Goal: Transaction & Acquisition: Obtain resource

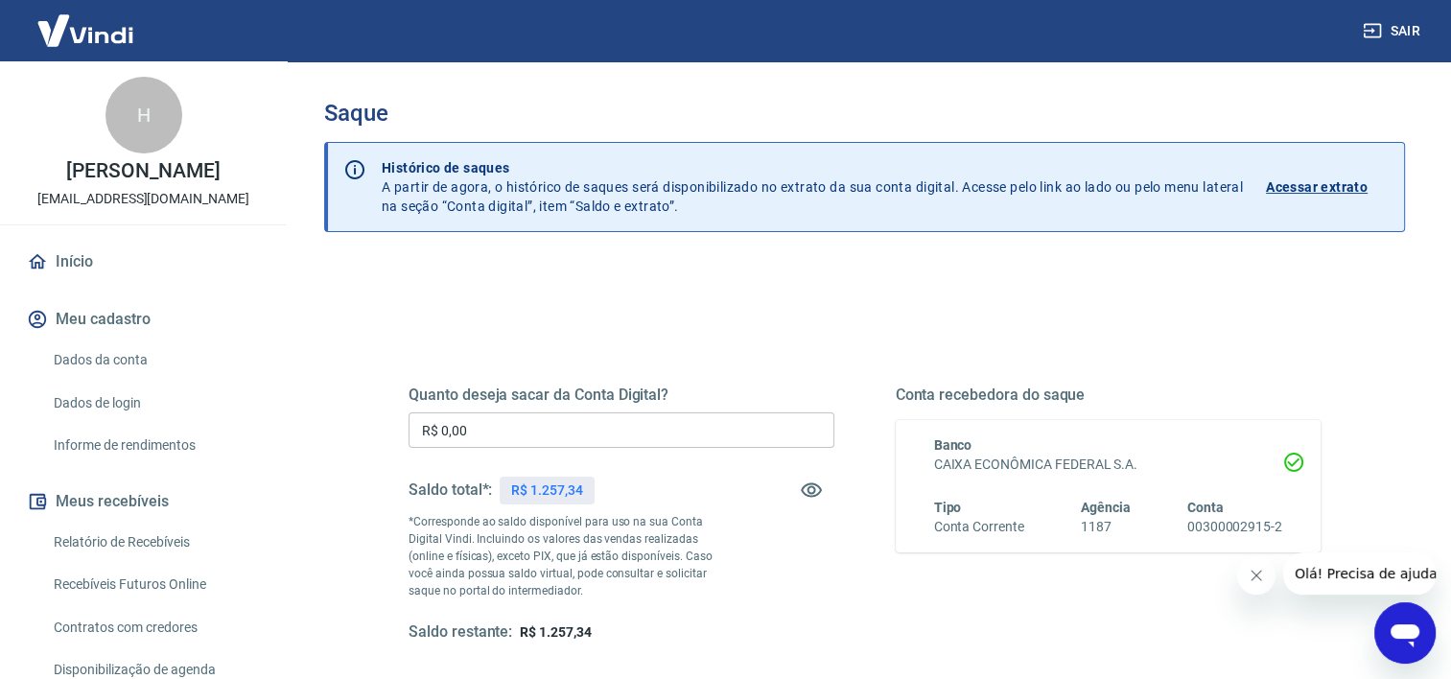
click at [449, 422] on input "R$ 0,00" at bounding box center [621, 429] width 426 height 35
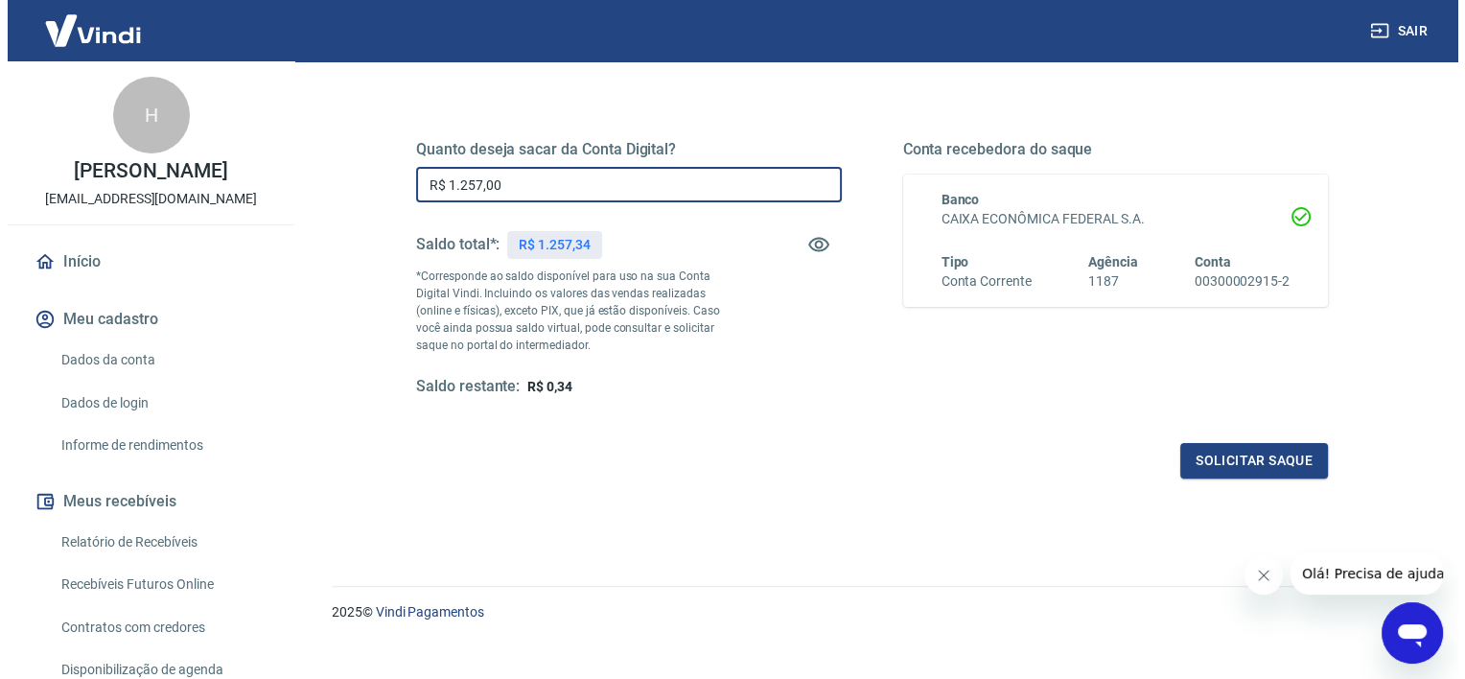
scroll to position [268, 0]
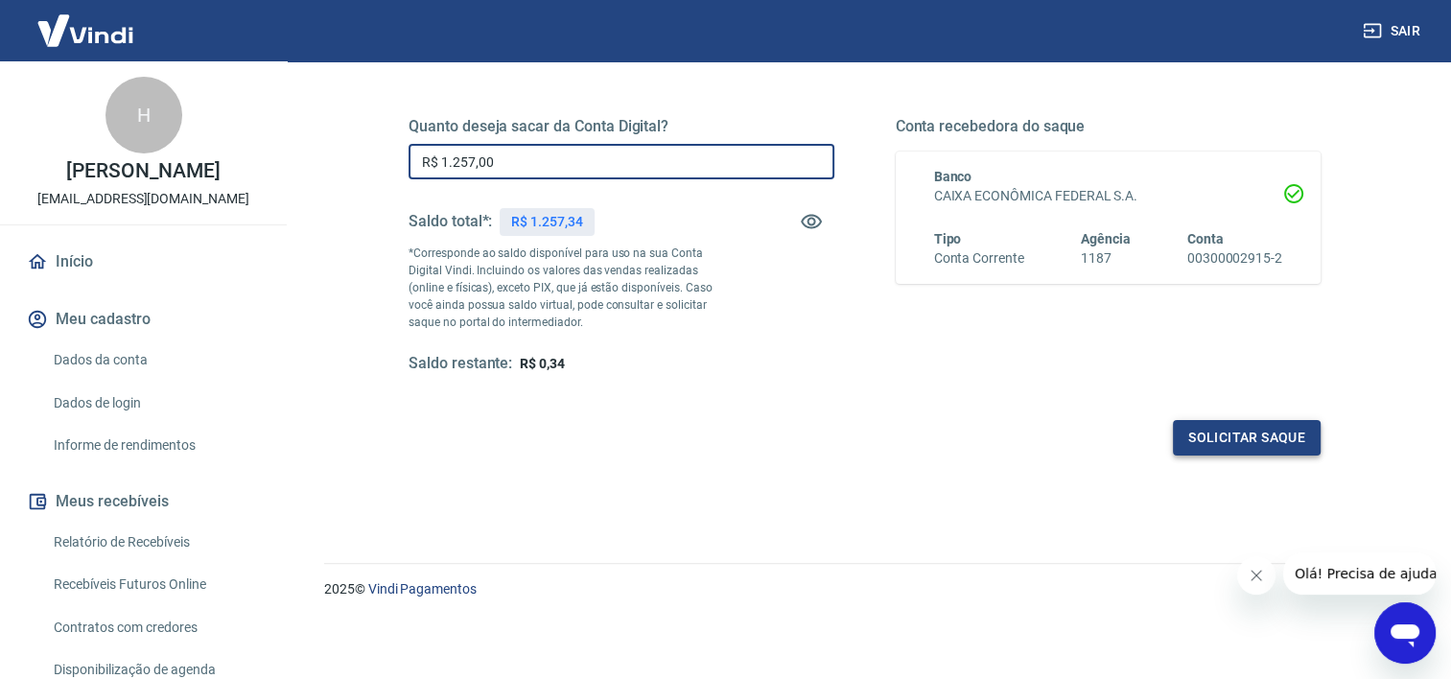
type input "R$ 1.257,00"
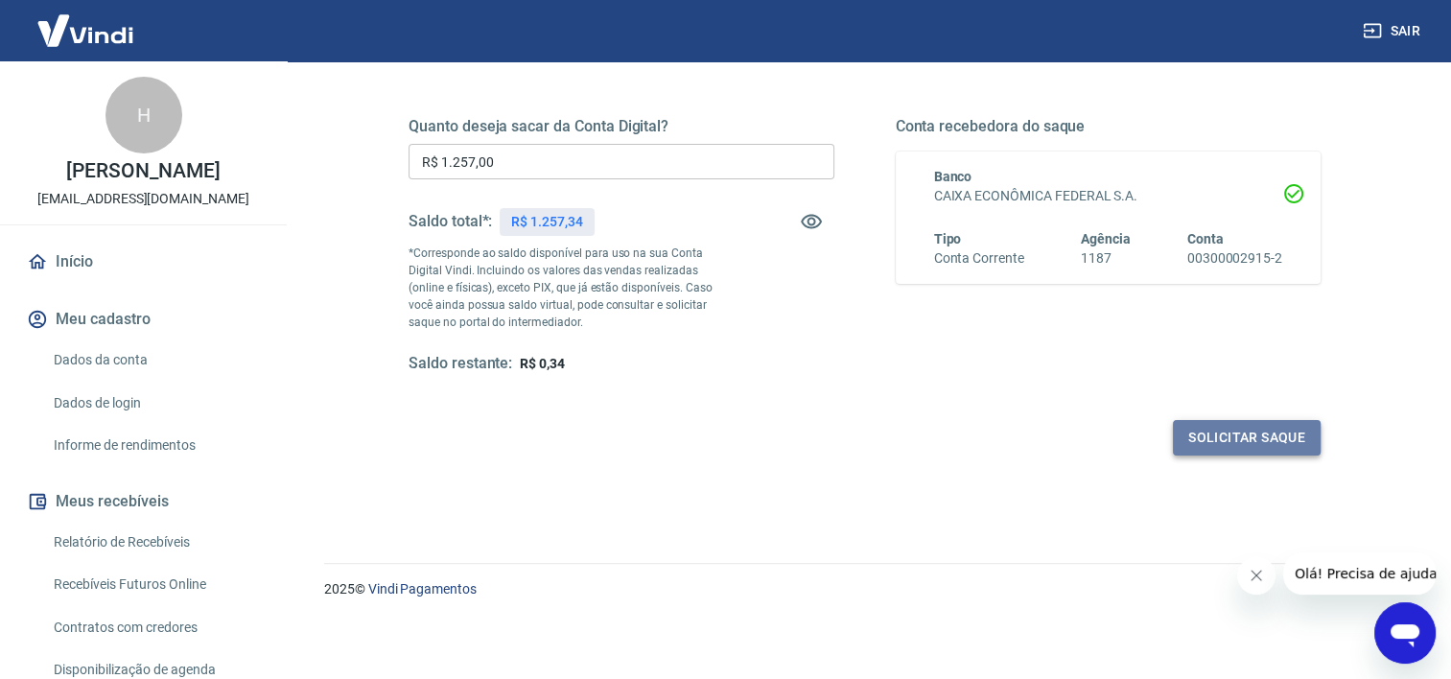
click at [1248, 434] on button "Solicitar saque" at bounding box center [1247, 437] width 148 height 35
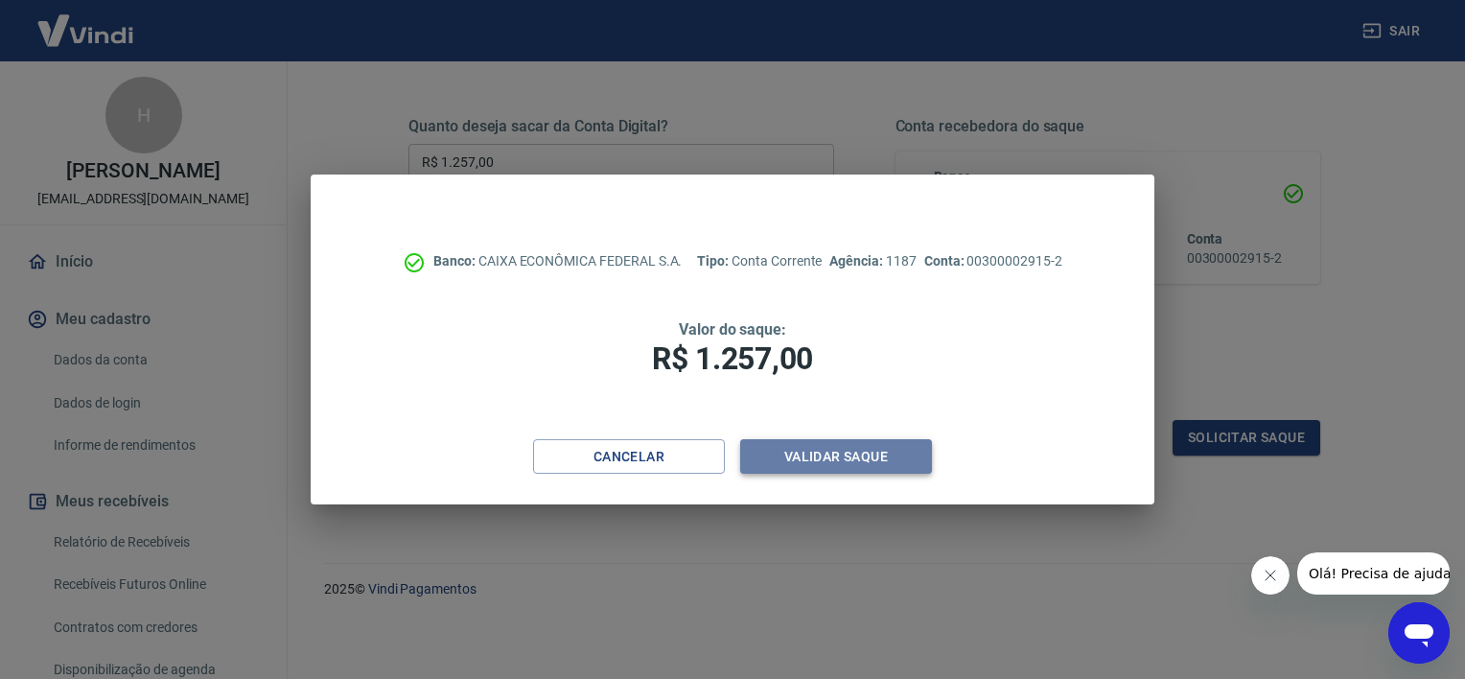
click at [819, 453] on button "Validar saque" at bounding box center [836, 456] width 192 height 35
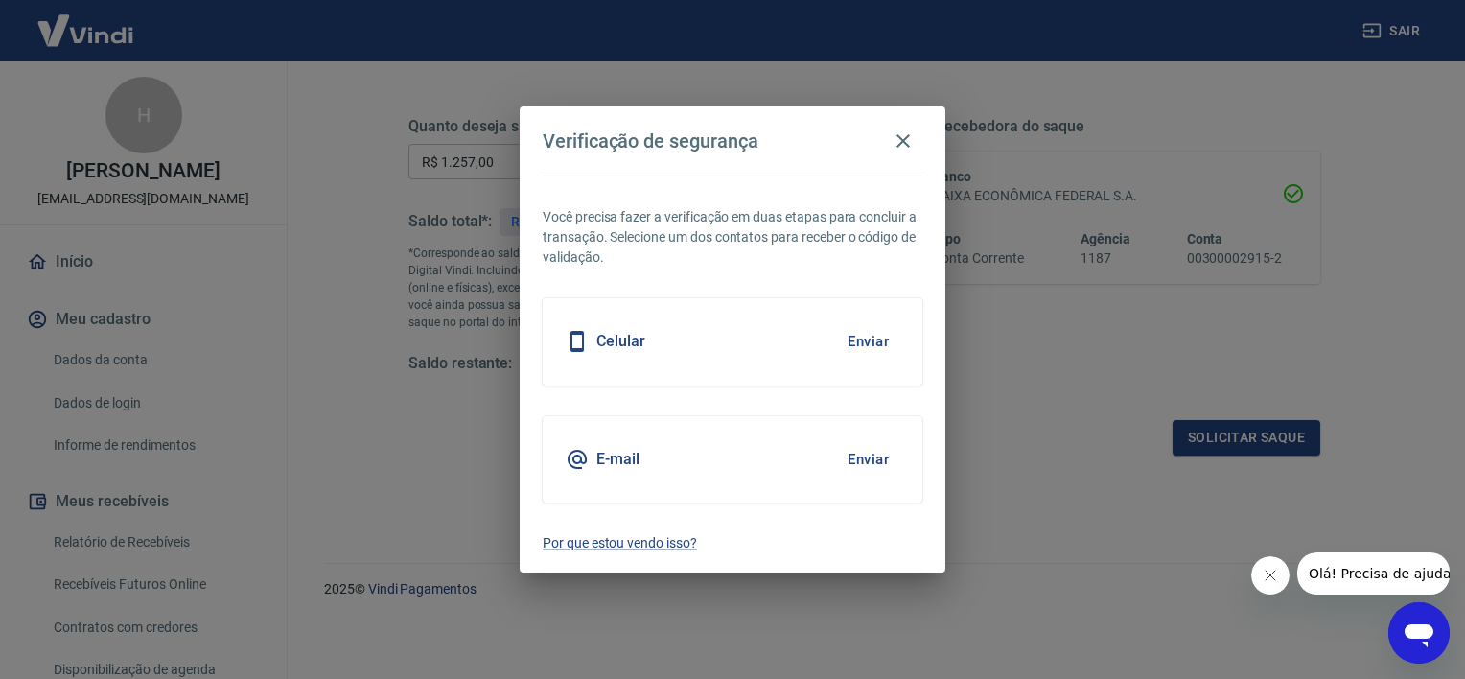
click at [863, 458] on button "Enviar" at bounding box center [868, 459] width 62 height 40
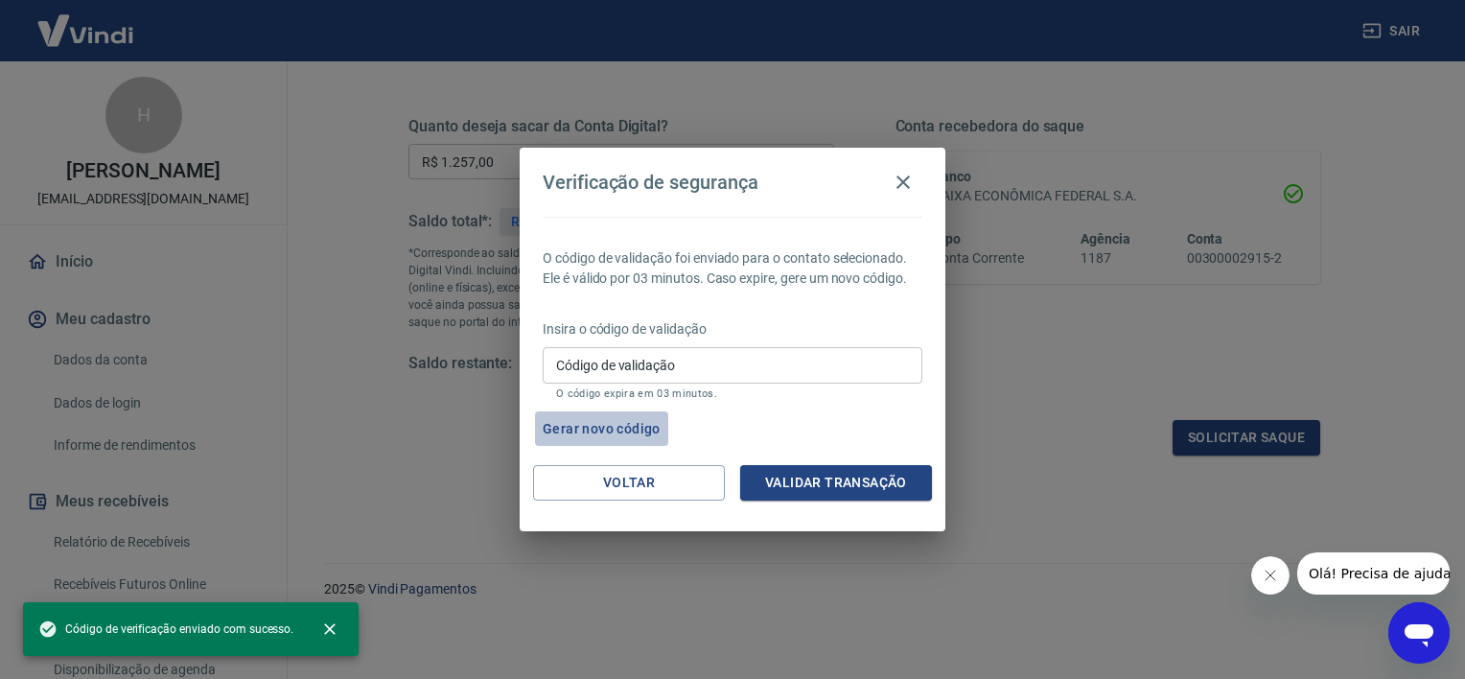
click at [594, 427] on button "Gerar novo código" at bounding box center [601, 428] width 133 height 35
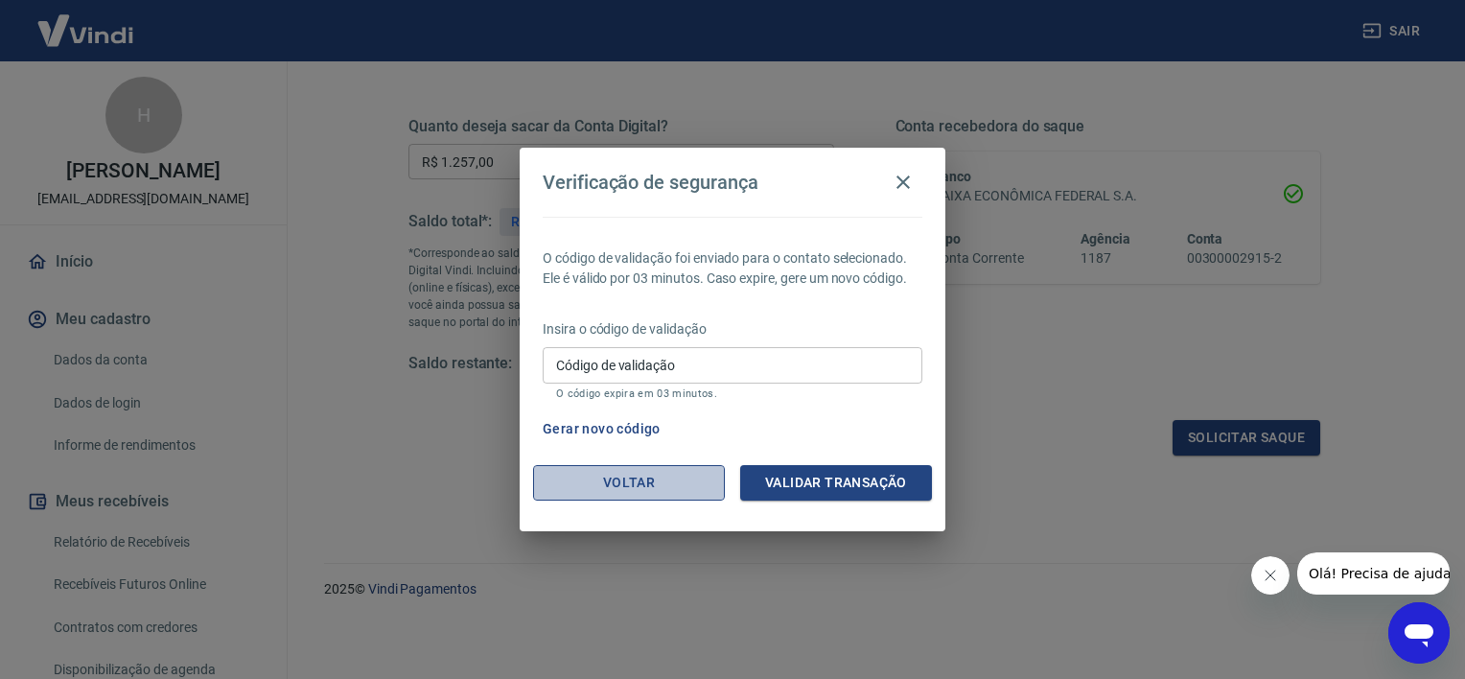
click at [625, 484] on button "Voltar" at bounding box center [629, 482] width 192 height 35
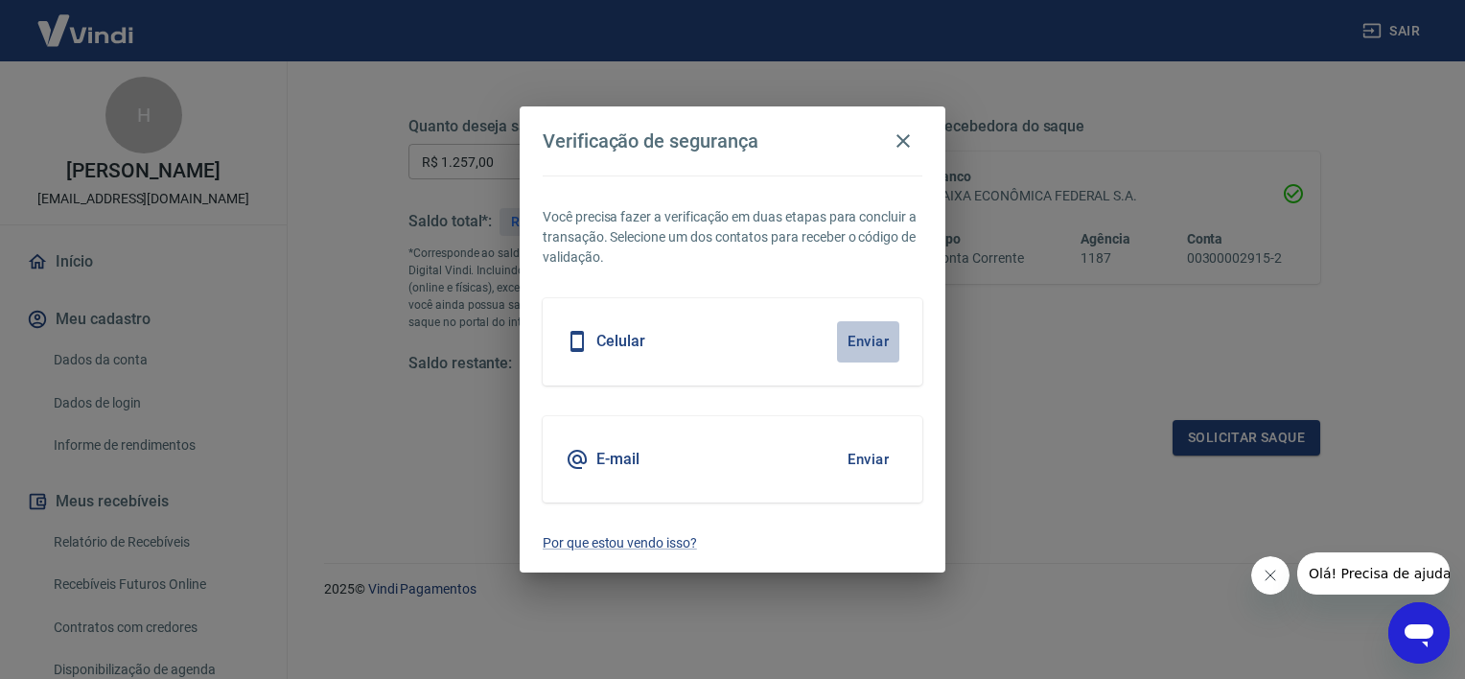
click at [865, 339] on button "Enviar" at bounding box center [868, 341] width 62 height 40
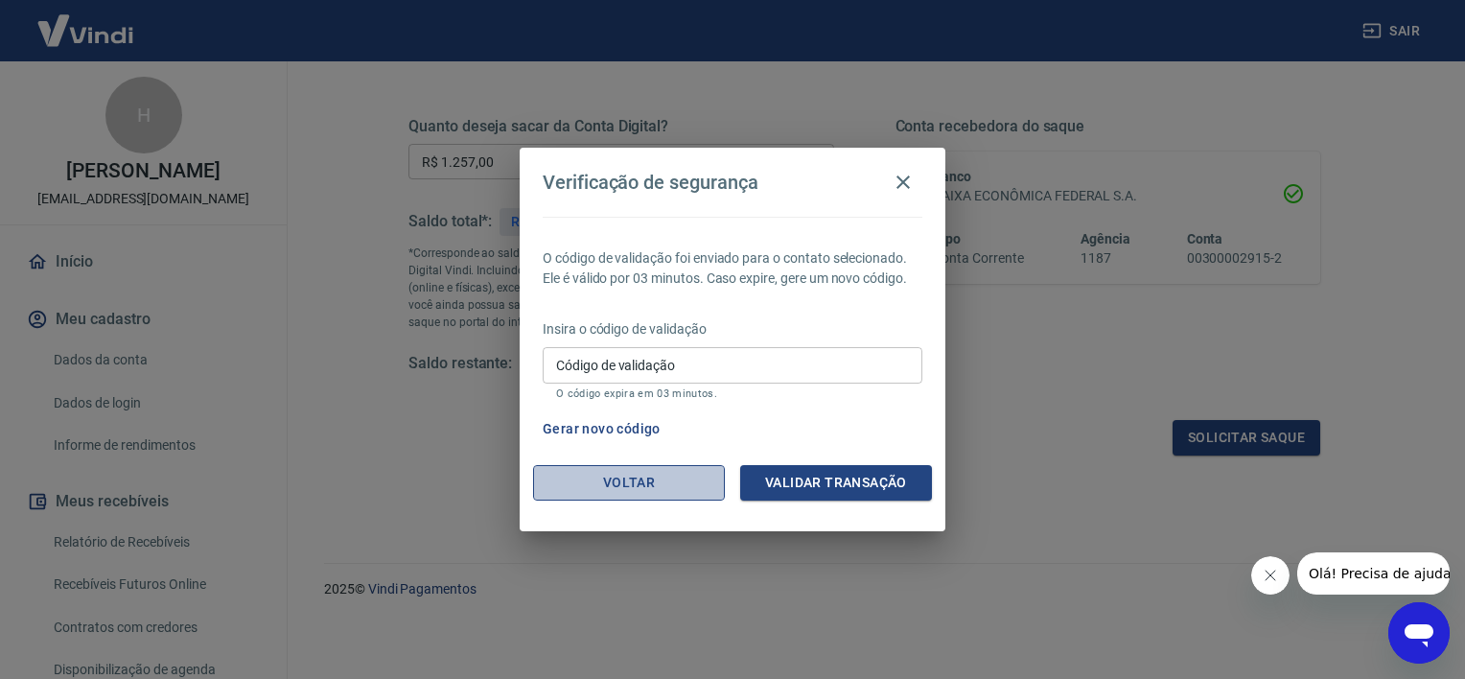
click at [671, 481] on button "Voltar" at bounding box center [629, 482] width 192 height 35
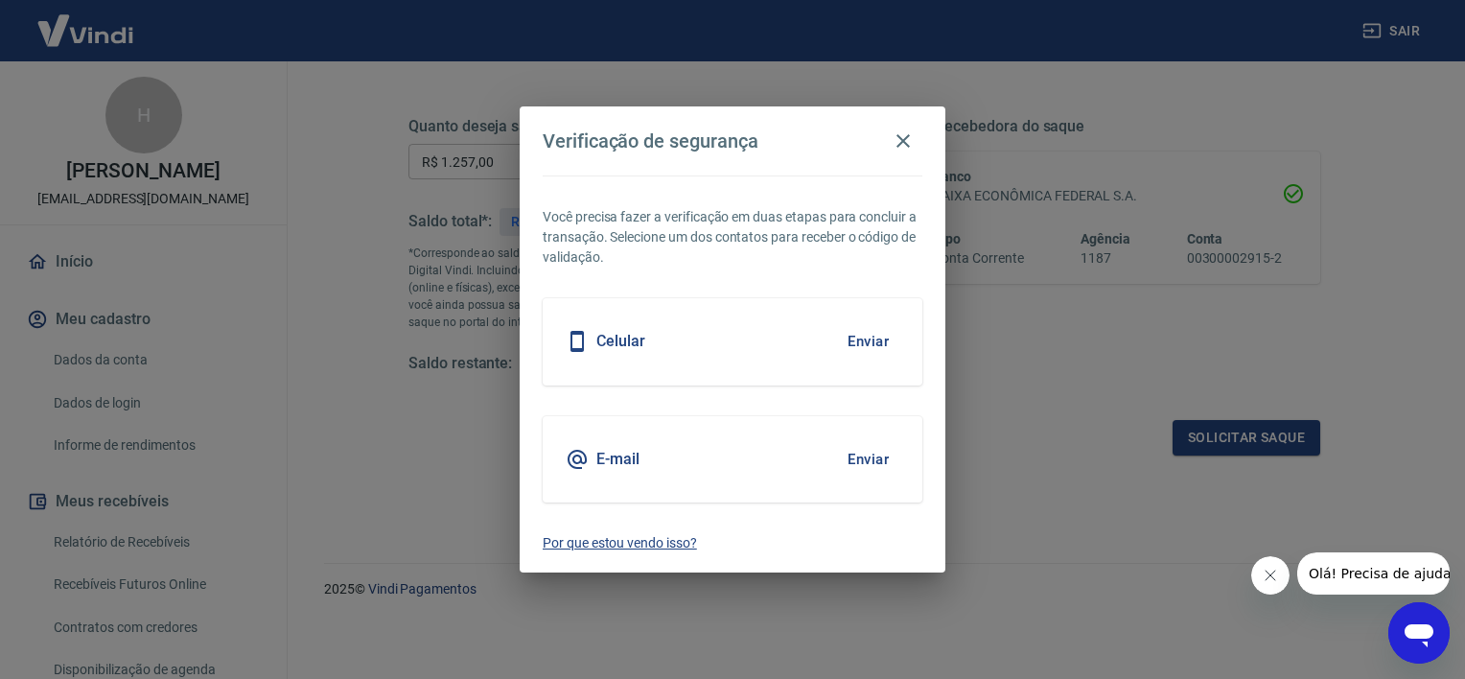
click at [606, 543] on p "Por que estou vendo isso?" at bounding box center [733, 543] width 380 height 20
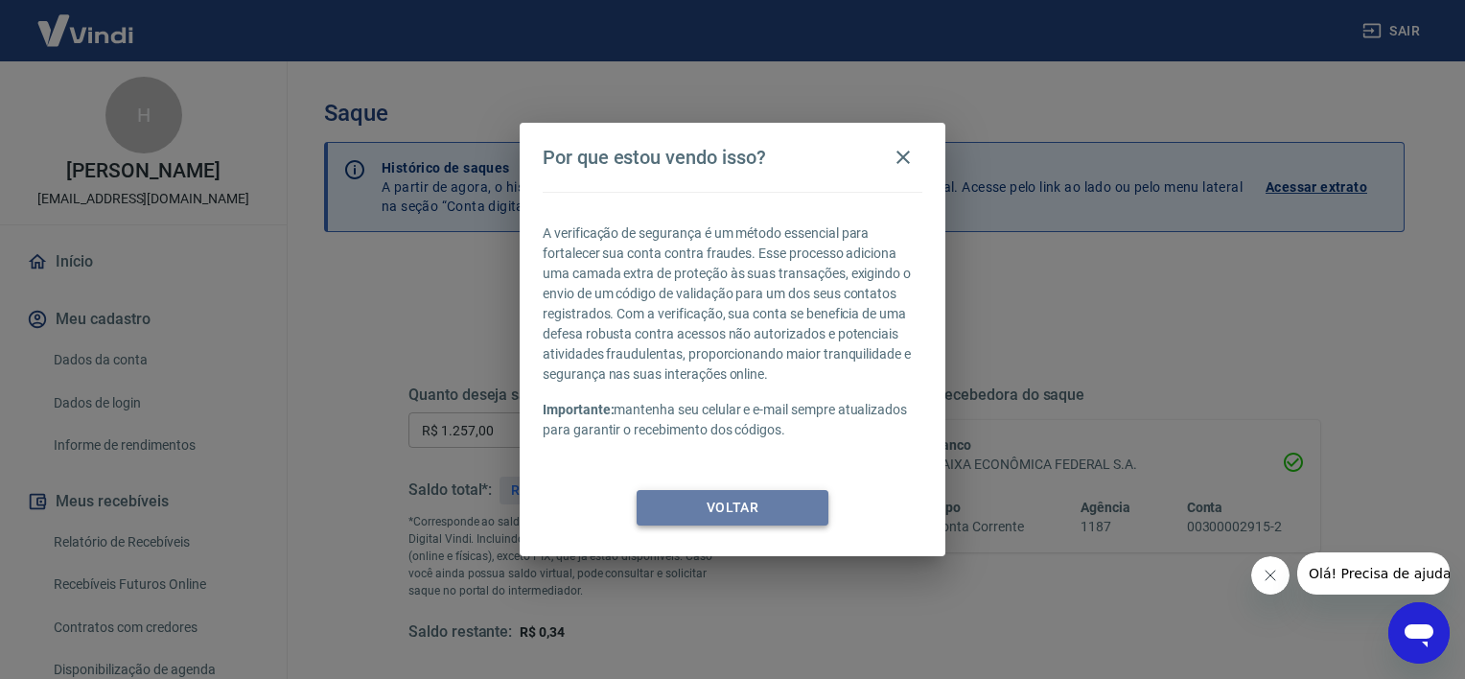
click at [741, 518] on button "Voltar" at bounding box center [733, 507] width 192 height 35
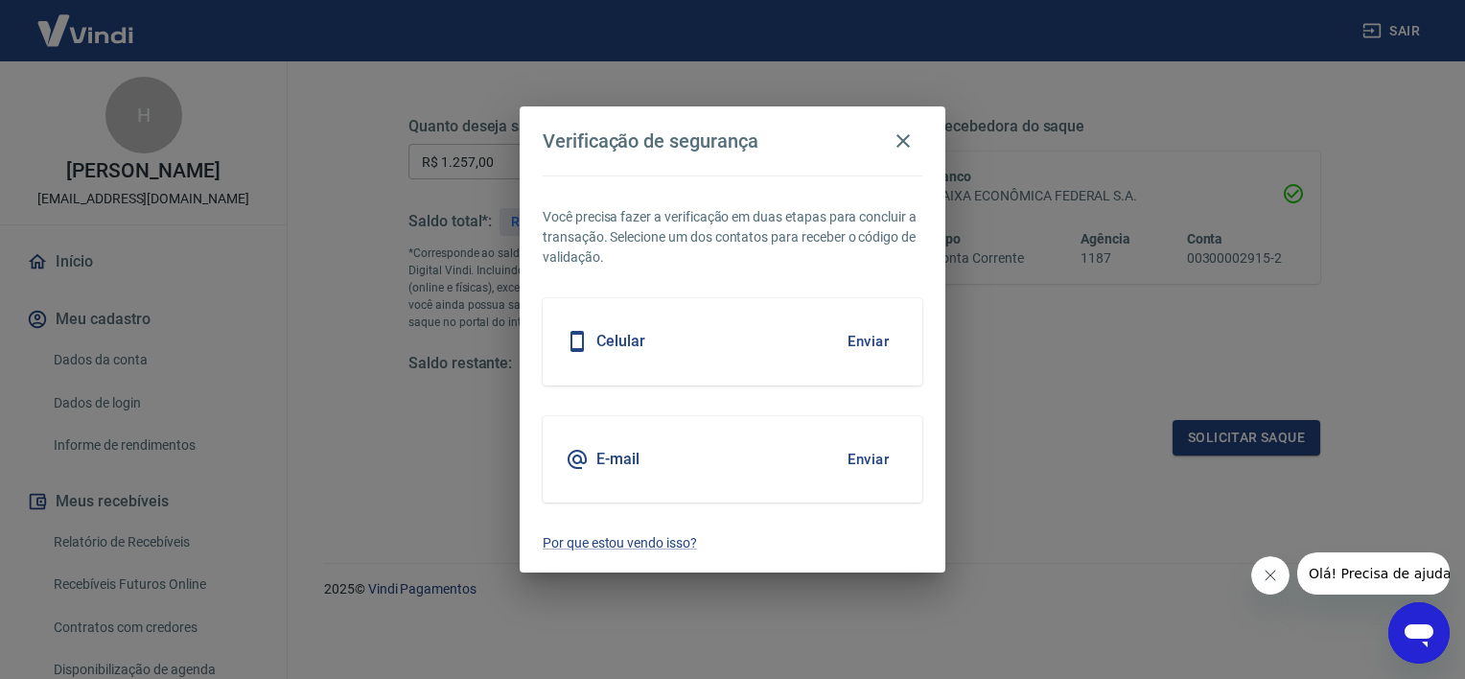
click at [867, 455] on button "Enviar" at bounding box center [868, 459] width 62 height 40
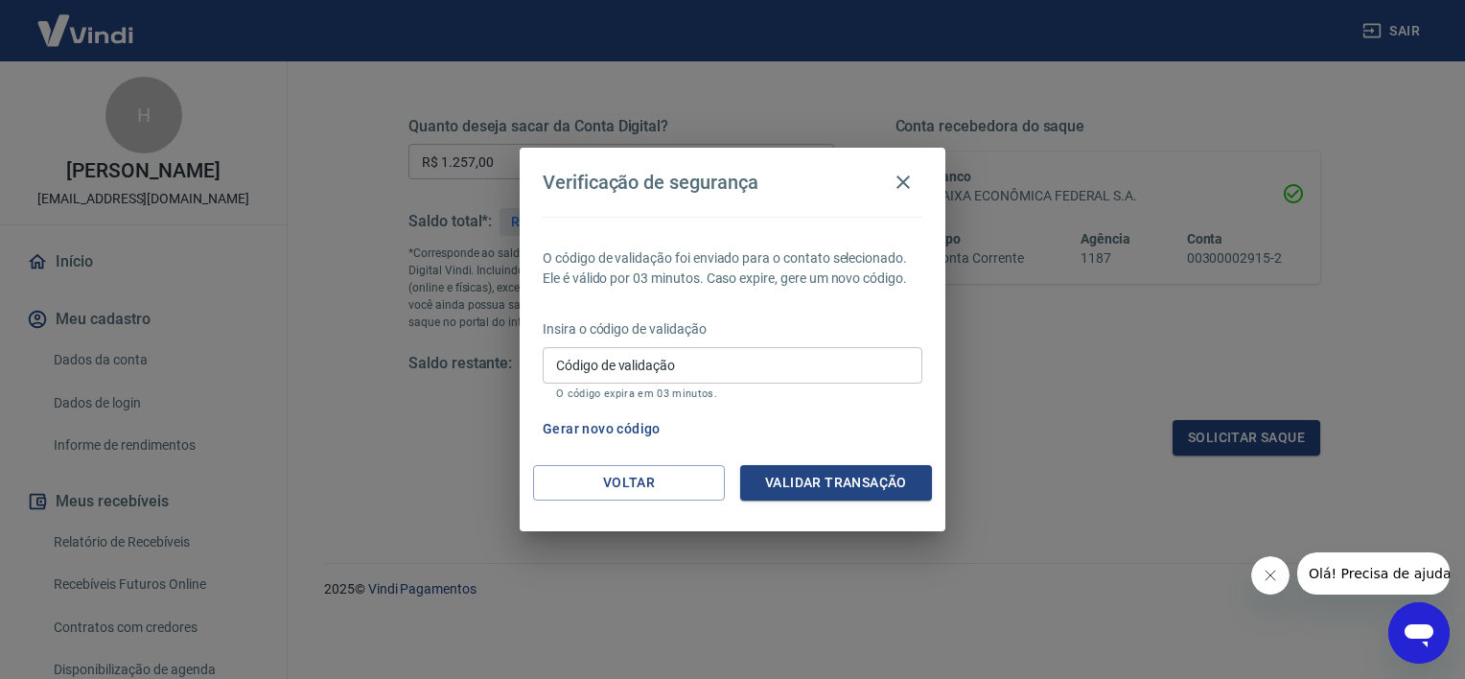
click at [603, 424] on button "Gerar novo código" at bounding box center [601, 428] width 133 height 35
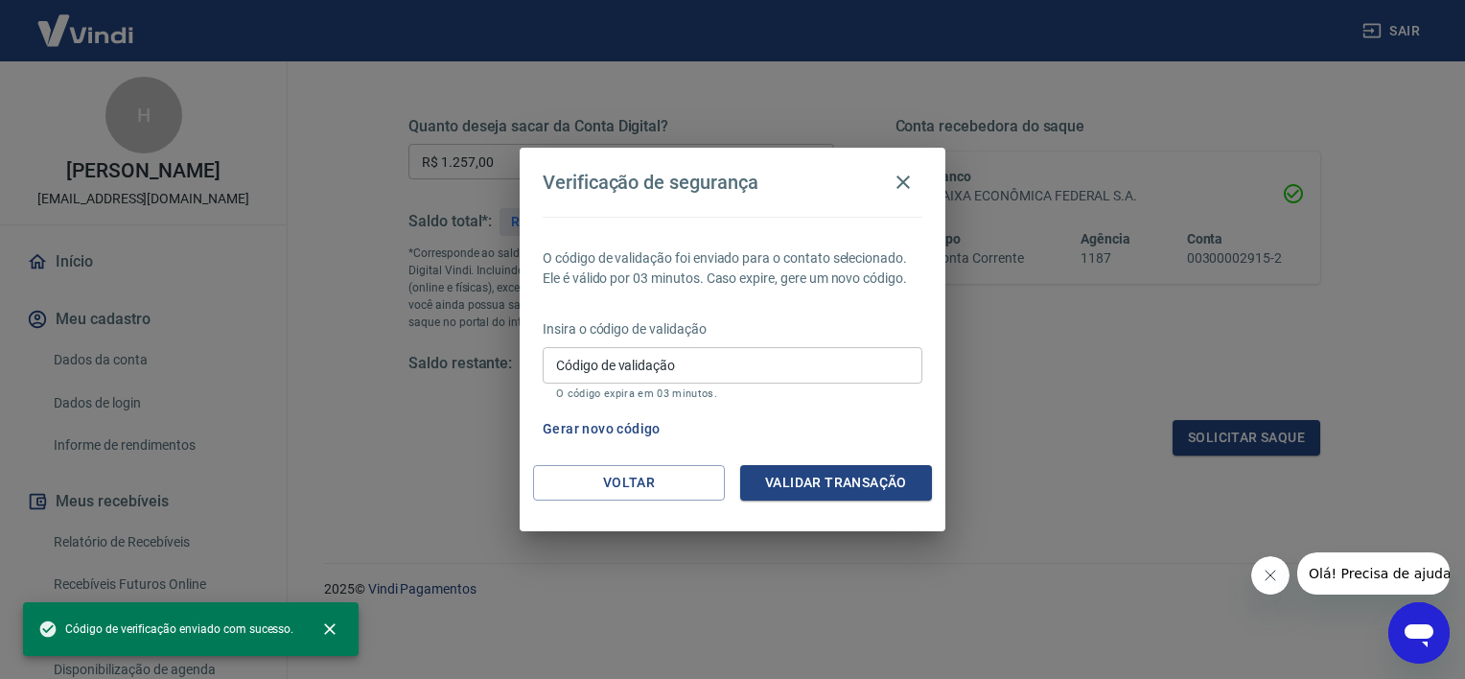
click at [621, 344] on div "Insira o código de validação Código de validação Código de validação O código e…" at bounding box center [733, 360] width 380 height 83
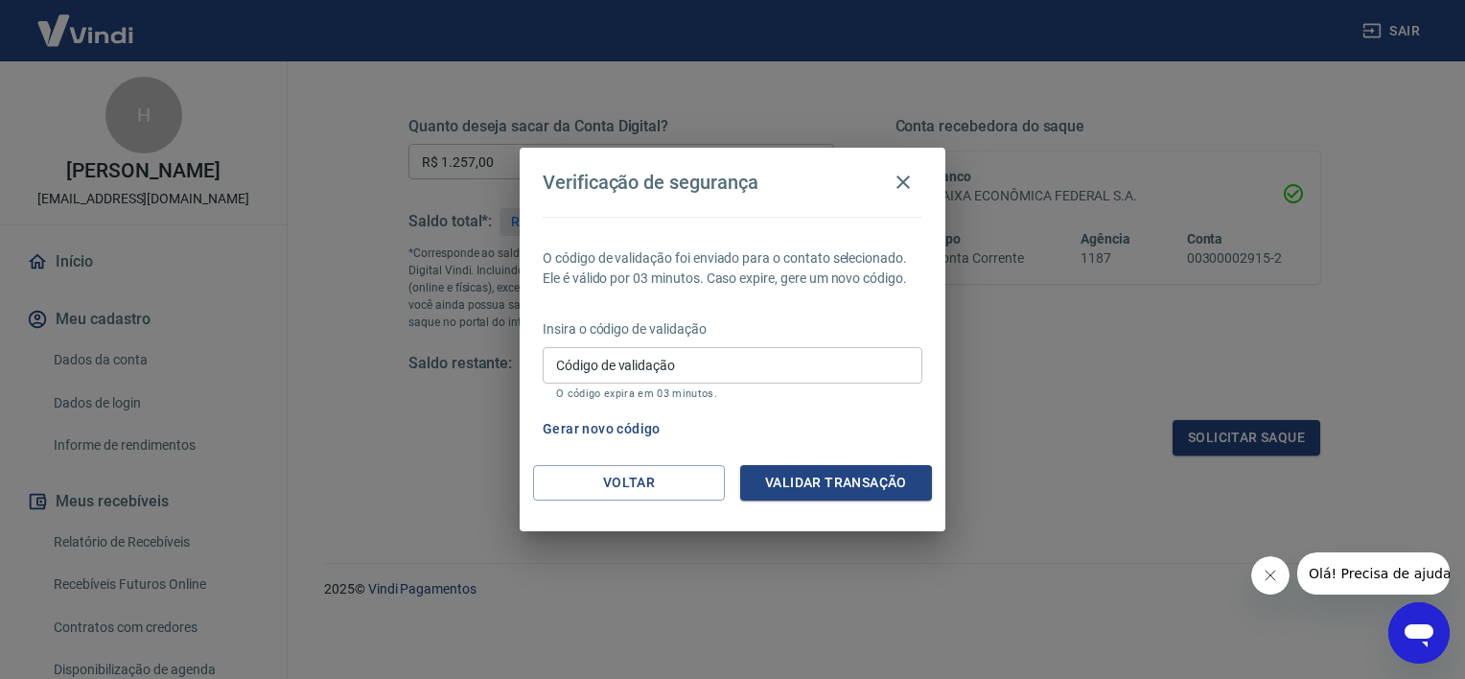
click at [611, 363] on input "Código de validação" at bounding box center [733, 364] width 380 height 35
paste input ": 299054"
click at [557, 368] on input ": 299054" at bounding box center [733, 364] width 380 height 35
click at [561, 368] on input ": 299054" at bounding box center [733, 364] width 380 height 35
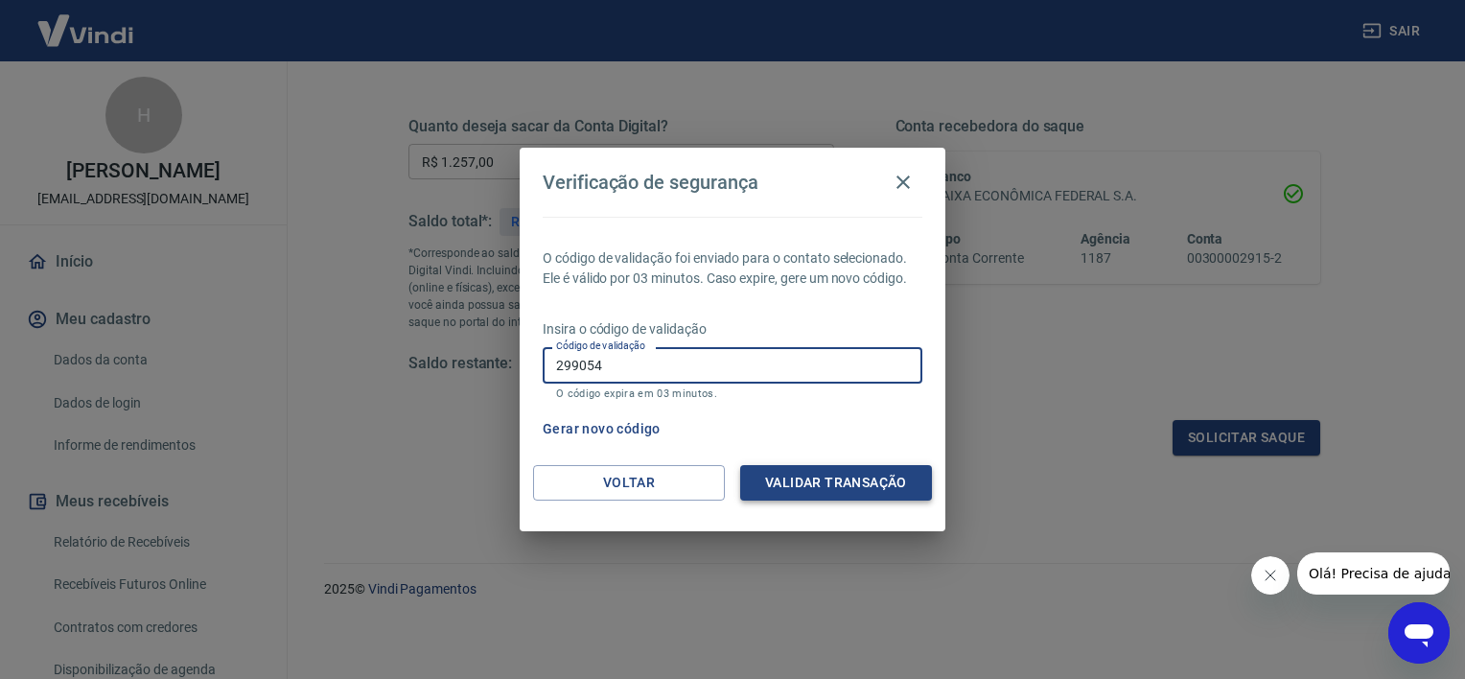
type input "299054"
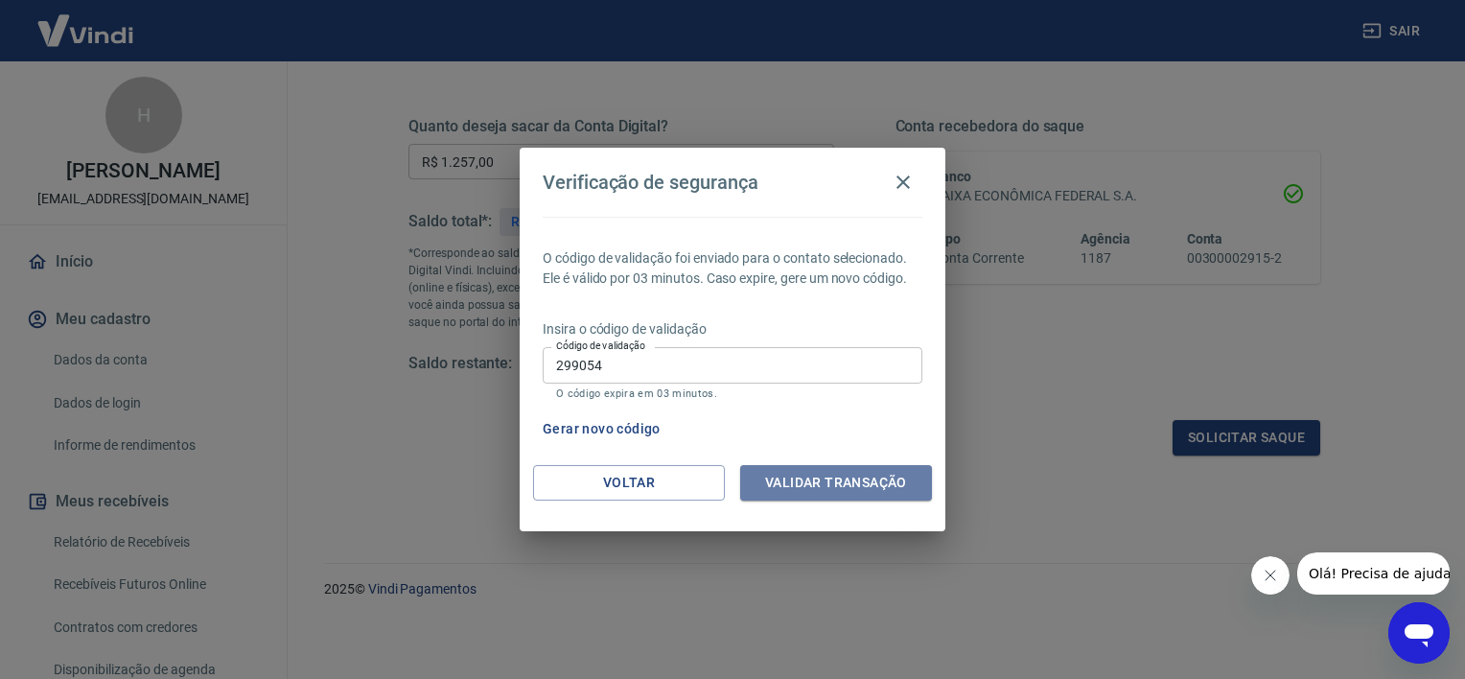
click at [876, 483] on button "Validar transação" at bounding box center [836, 482] width 192 height 35
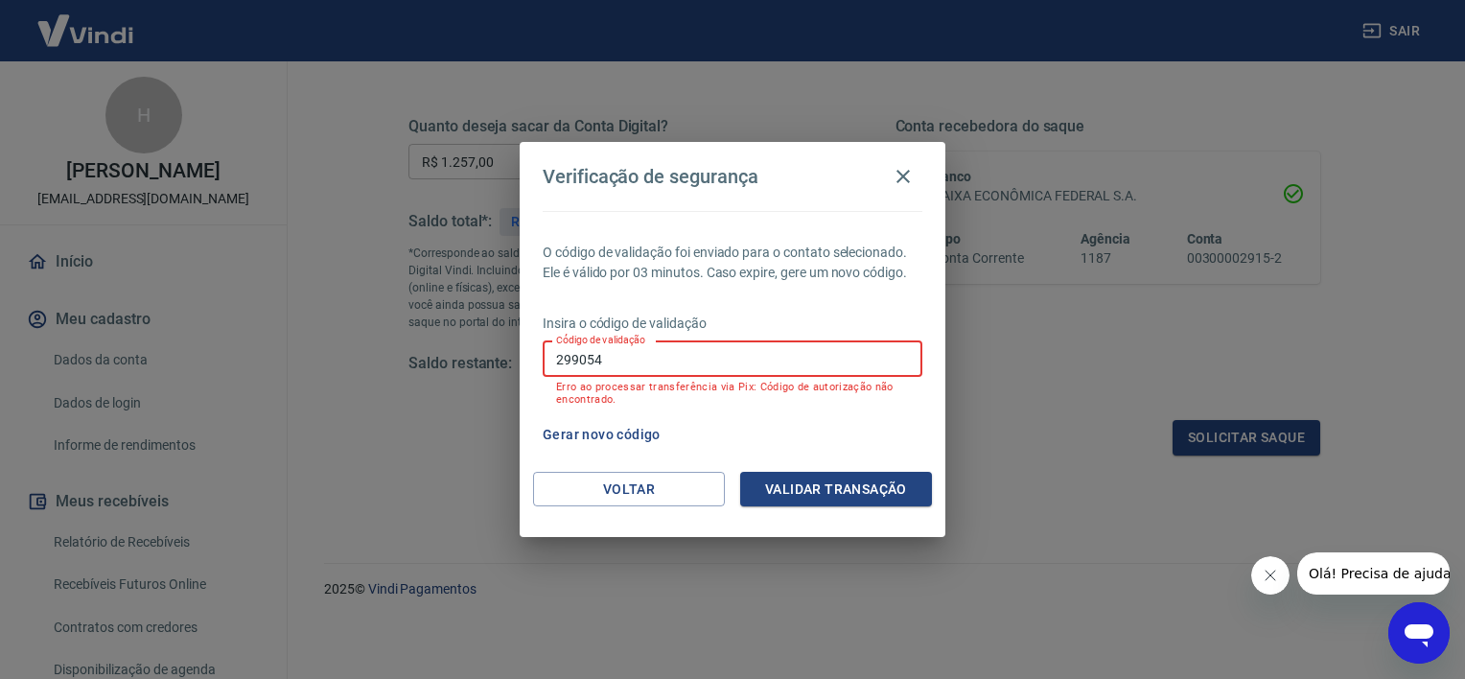
drag, startPoint x: 616, startPoint y: 366, endPoint x: 484, endPoint y: 387, distance: 133.0
click at [491, 397] on div "Verificação de segurança O código de validação foi enviado para o contato selec…" at bounding box center [732, 339] width 1465 height 679
paste input "293623"
type input "293623"
click at [828, 489] on button "Validar transação" at bounding box center [836, 489] width 192 height 35
